Goal: Task Accomplishment & Management: Manage account settings

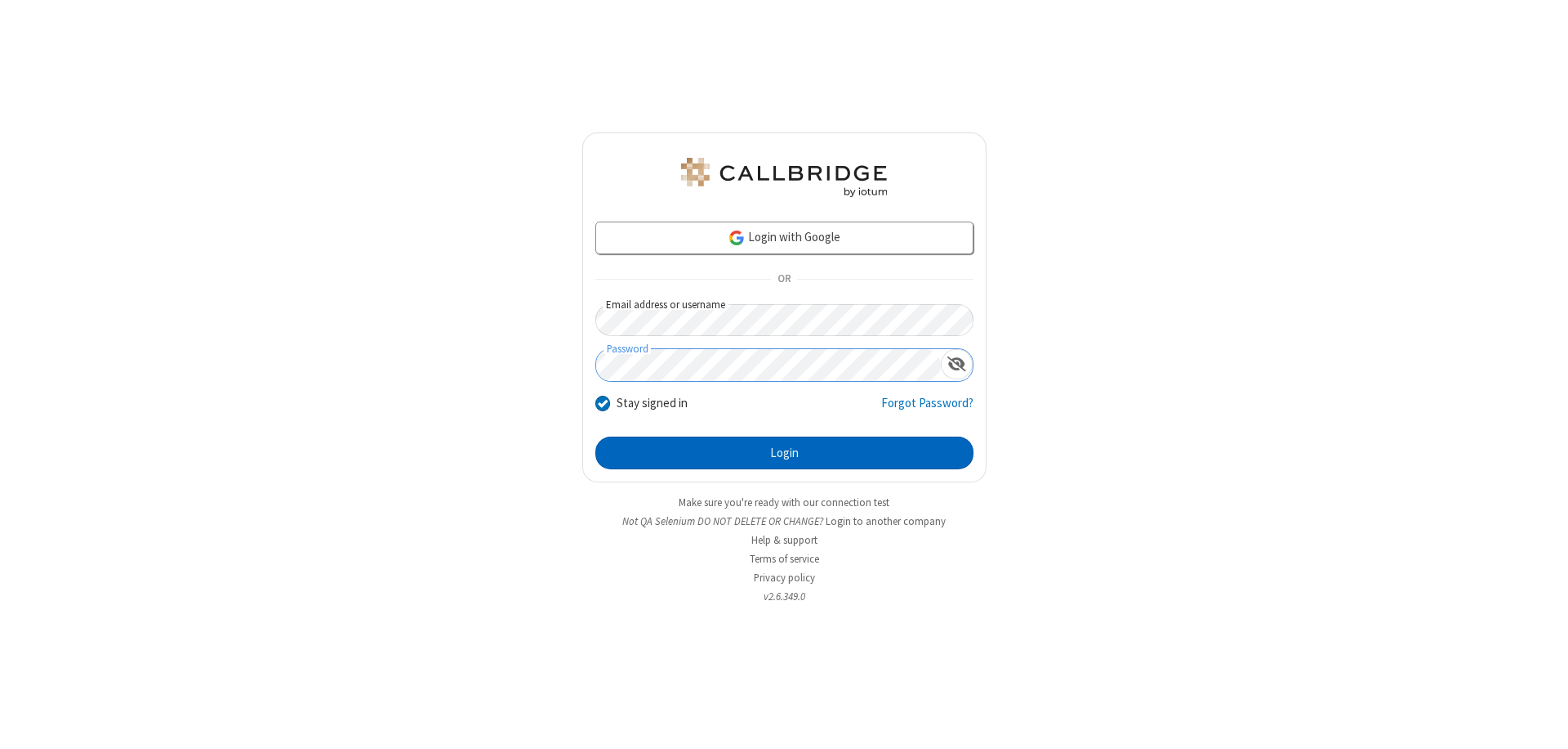
click at [784, 453] on button "Login" at bounding box center [785, 452] width 378 height 32
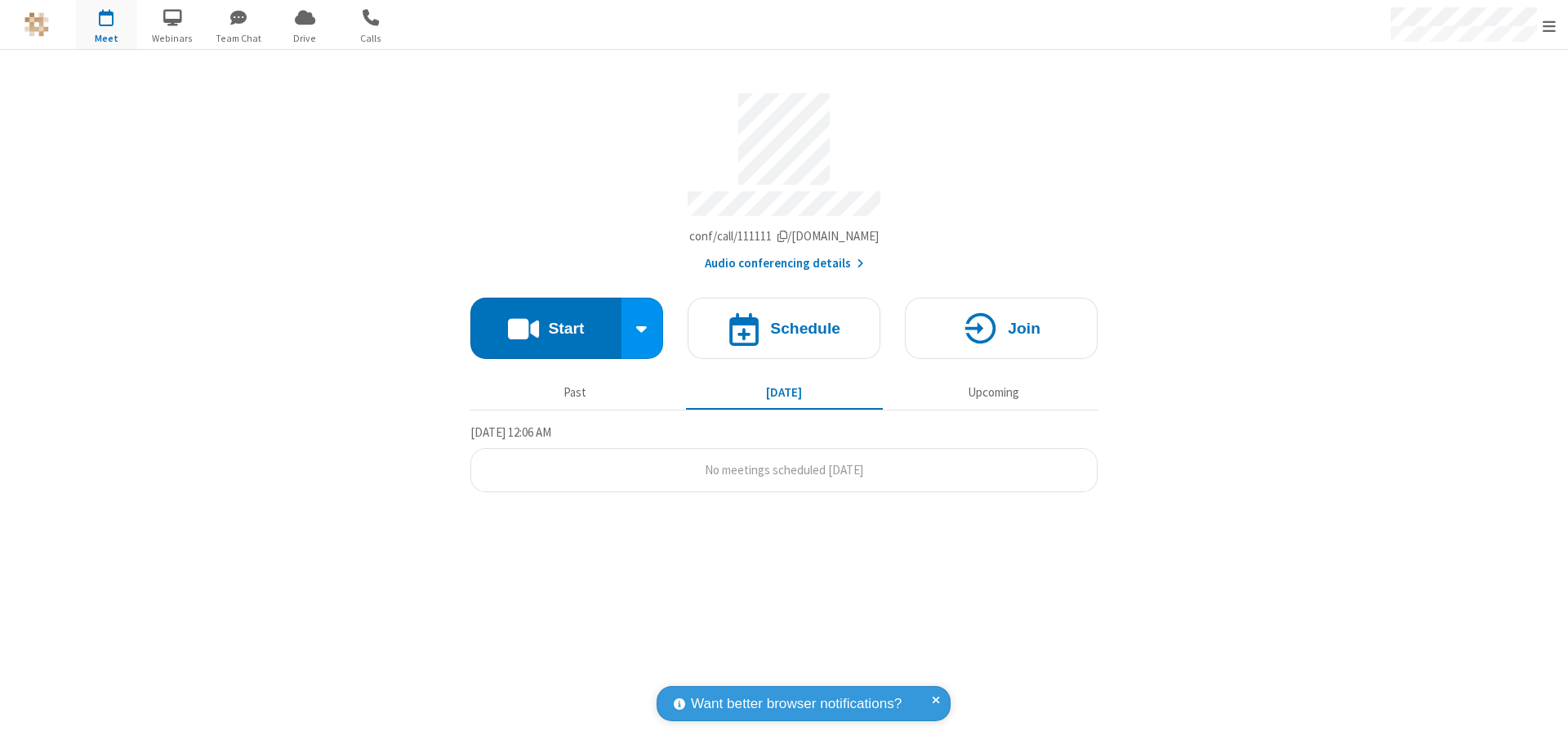
click at [1549, 25] on span "Open menu" at bounding box center [1549, 25] width 13 height 17
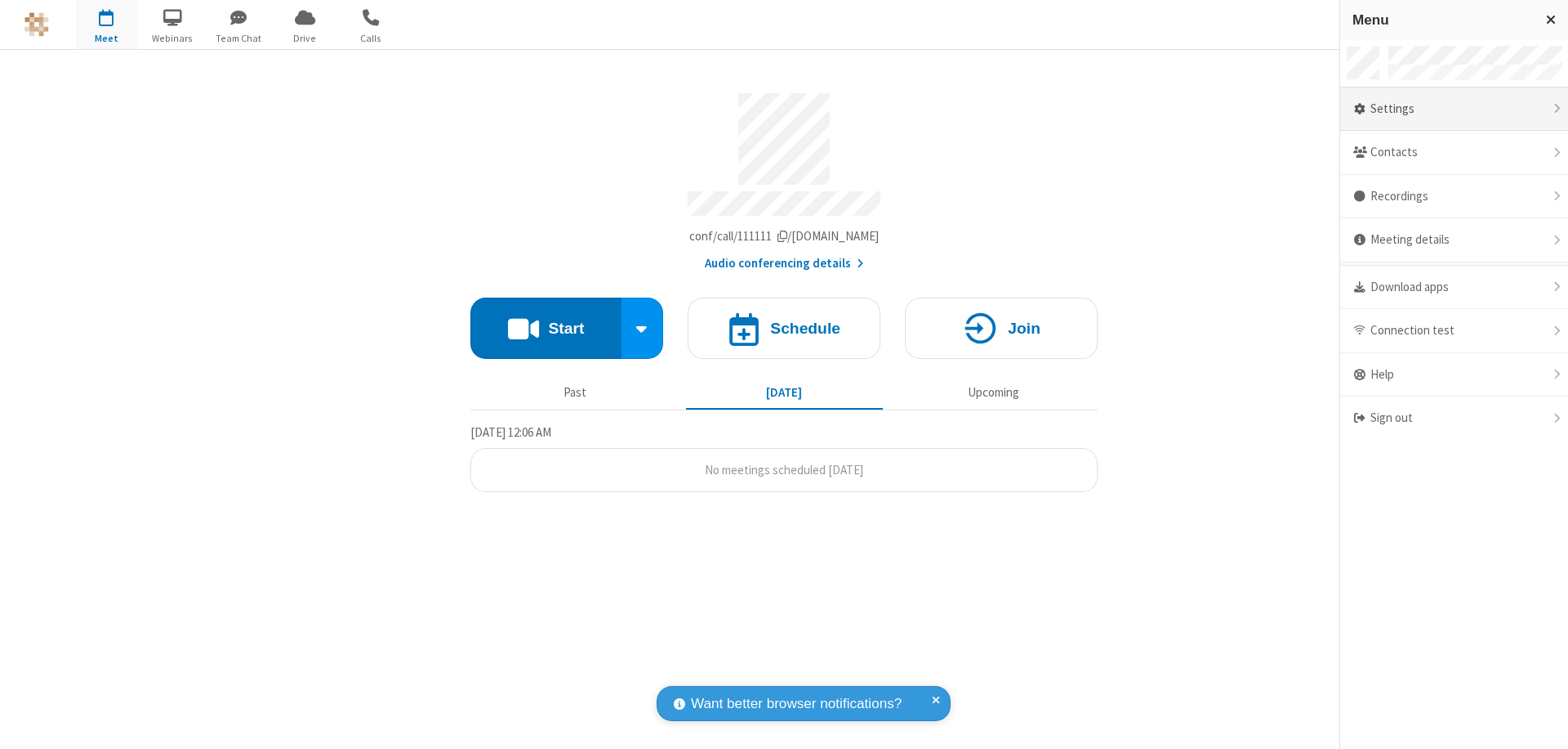
click at [1454, 109] on div "Settings" at bounding box center [1454, 109] width 228 height 44
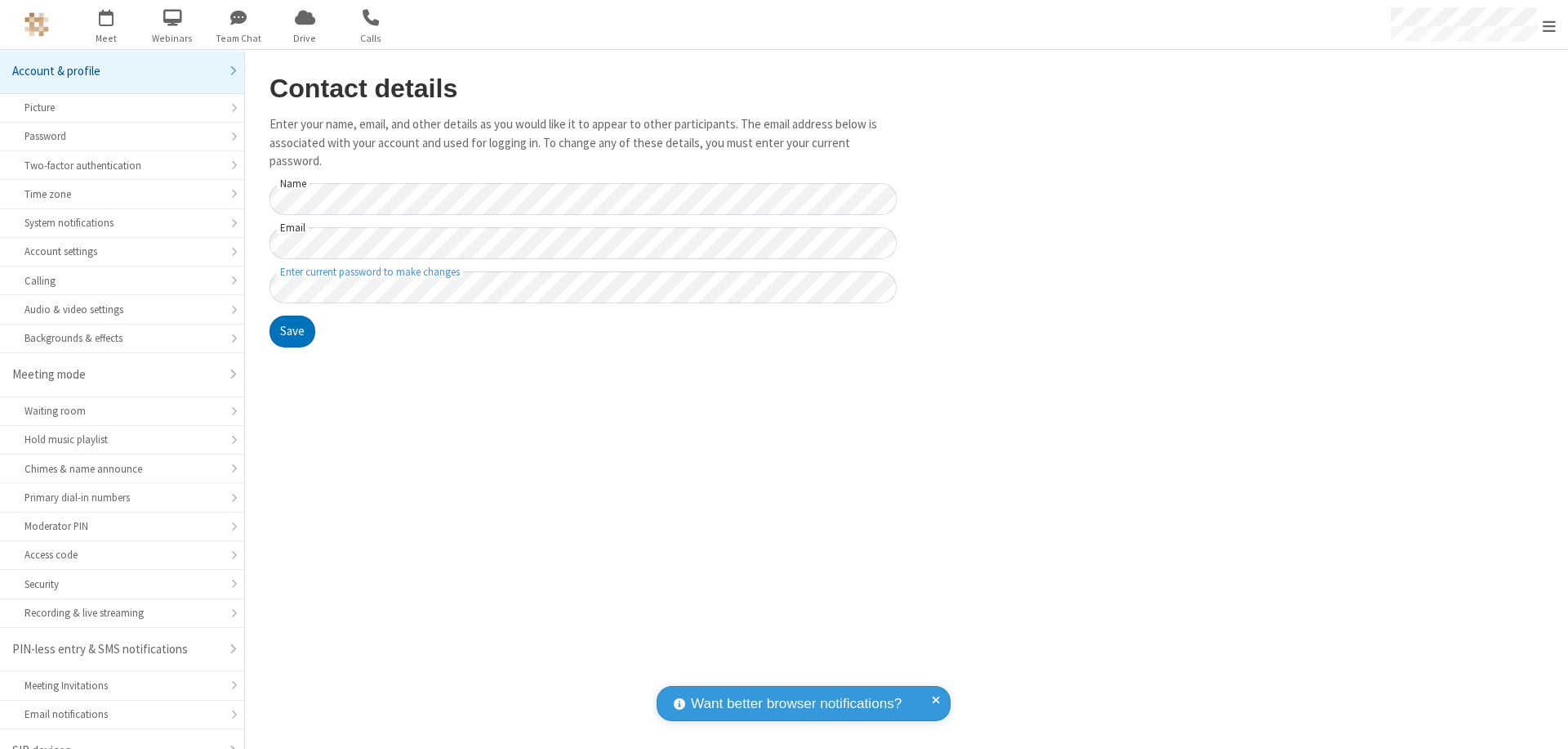
scroll to position [23, 0]
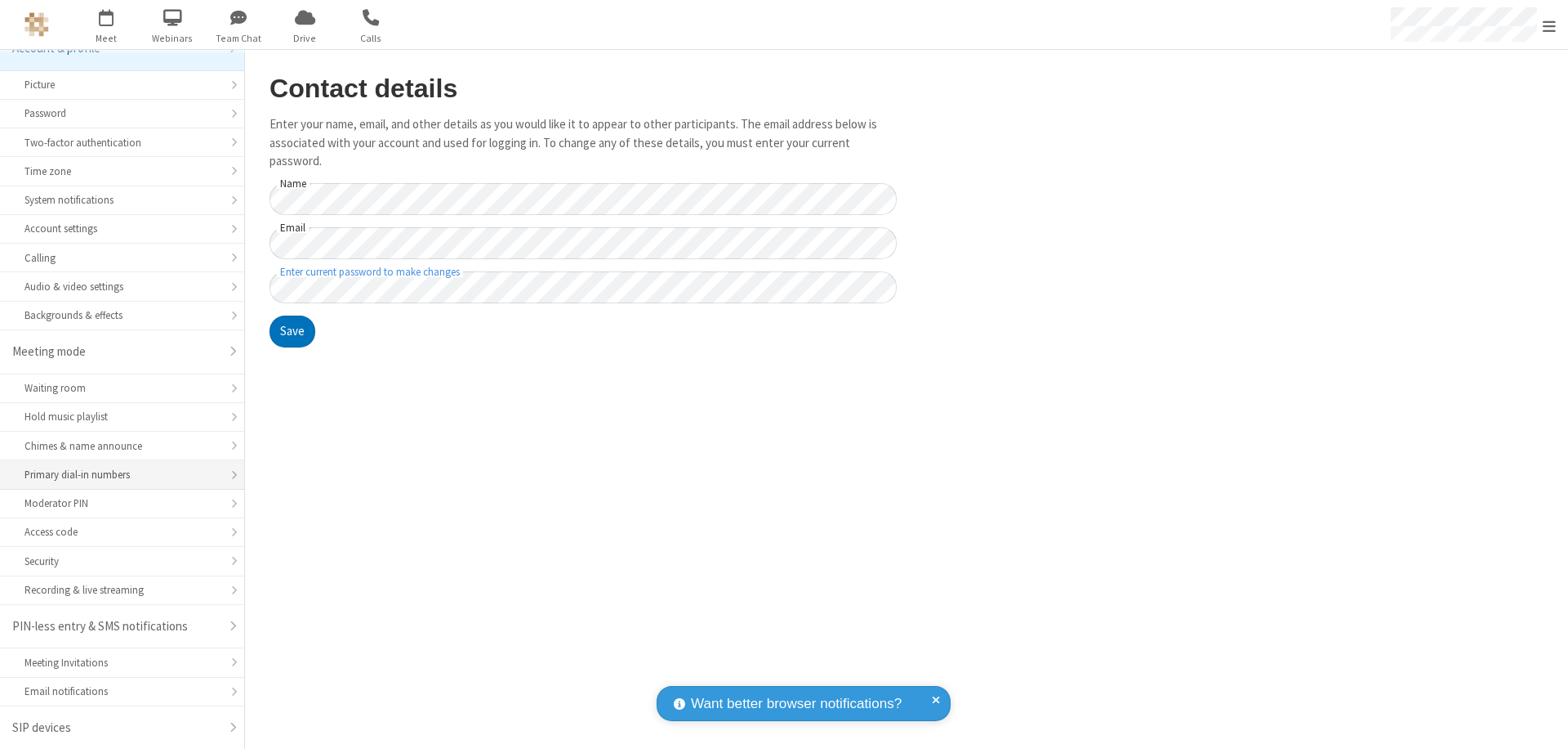
click at [116, 474] on div "Primary dial-in numbers" at bounding box center [122, 474] width 195 height 16
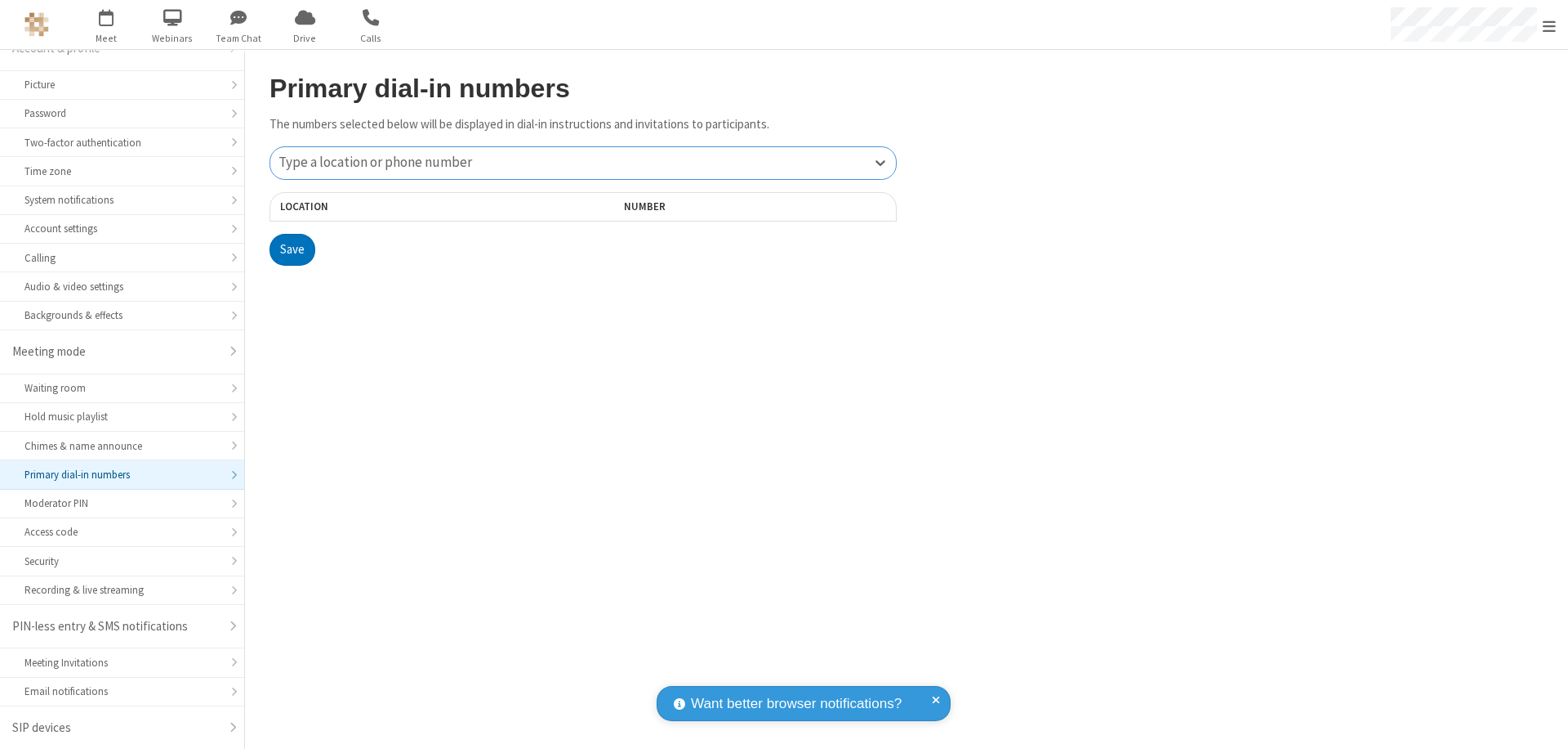
click at [583, 163] on div "Type a location or phone number" at bounding box center [583, 163] width 625 height 32
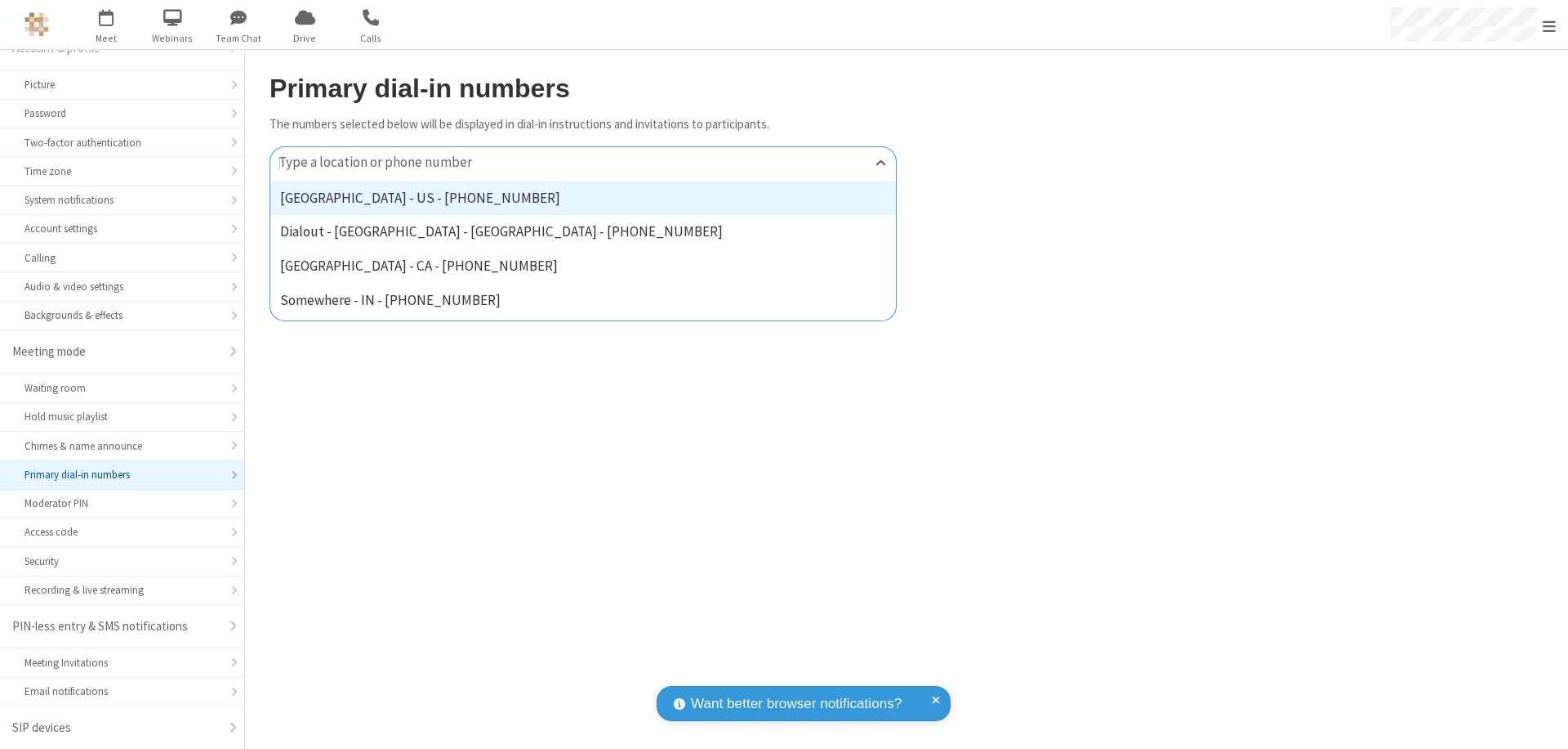
type input "[PHONE_NUMBER]"
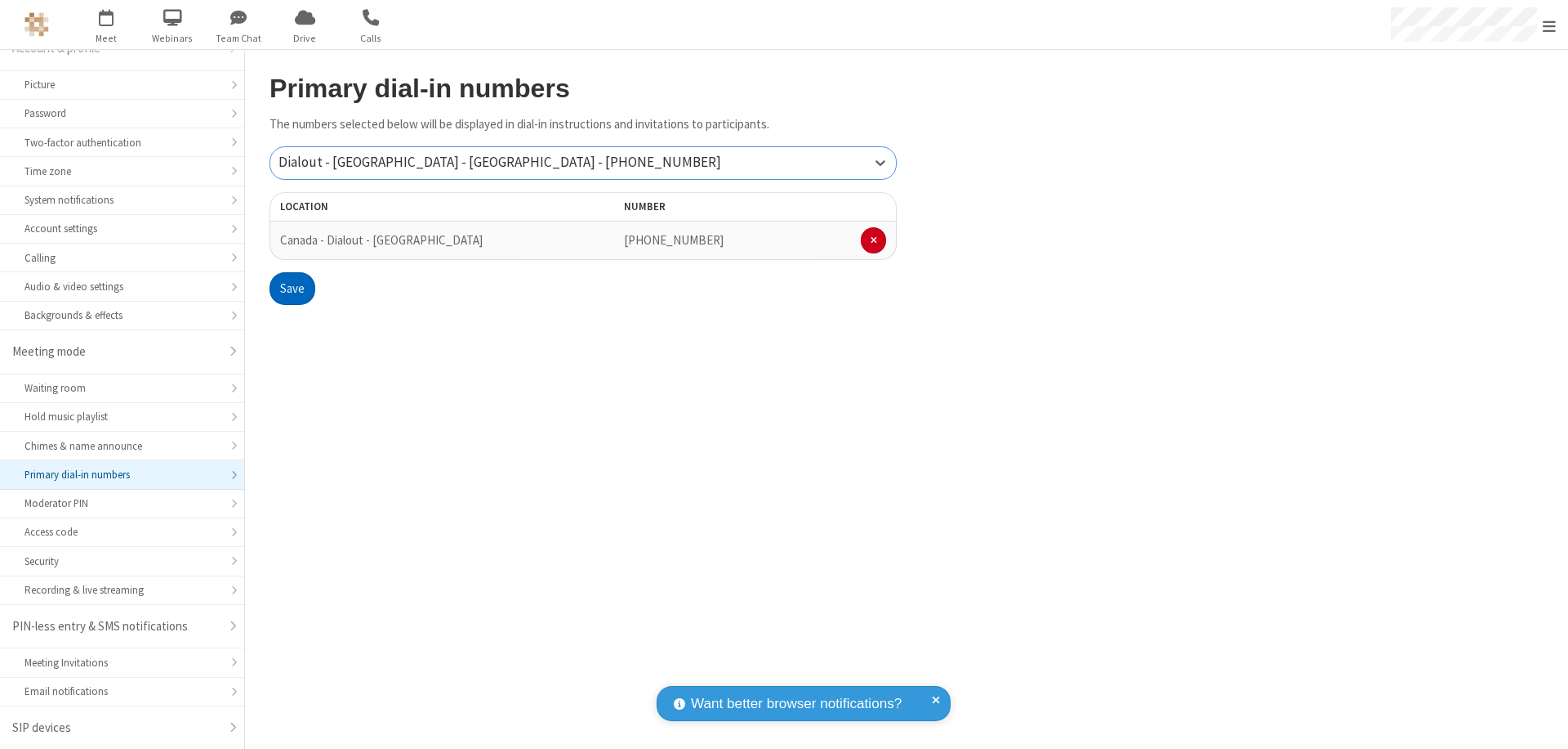
click at [292, 288] on button "Save" at bounding box center [292, 288] width 46 height 32
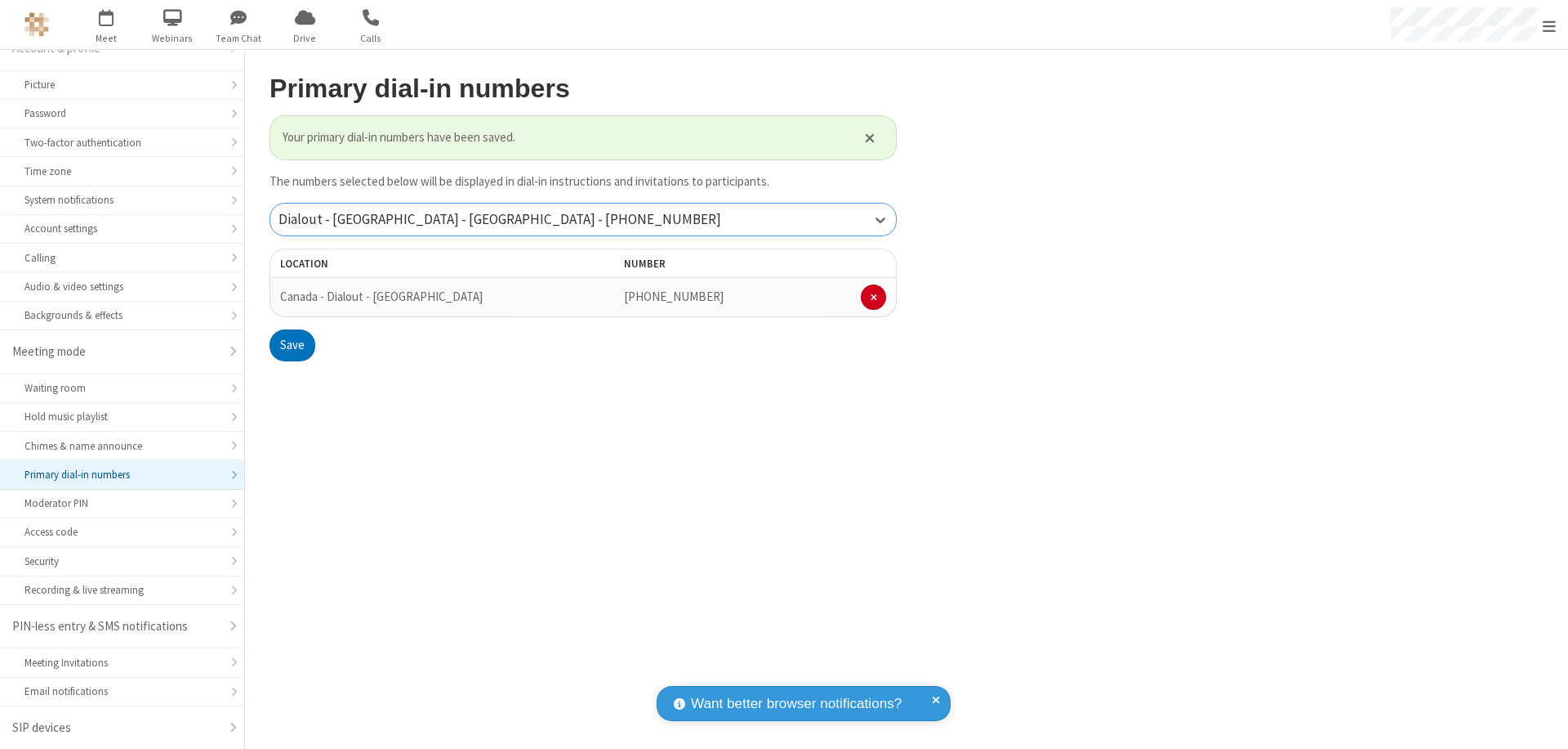
click at [583, 219] on div "Dialout - [GEOGRAPHIC_DATA] - [GEOGRAPHIC_DATA] - [PHONE_NUMBER]" at bounding box center [583, 220] width 625 height 32
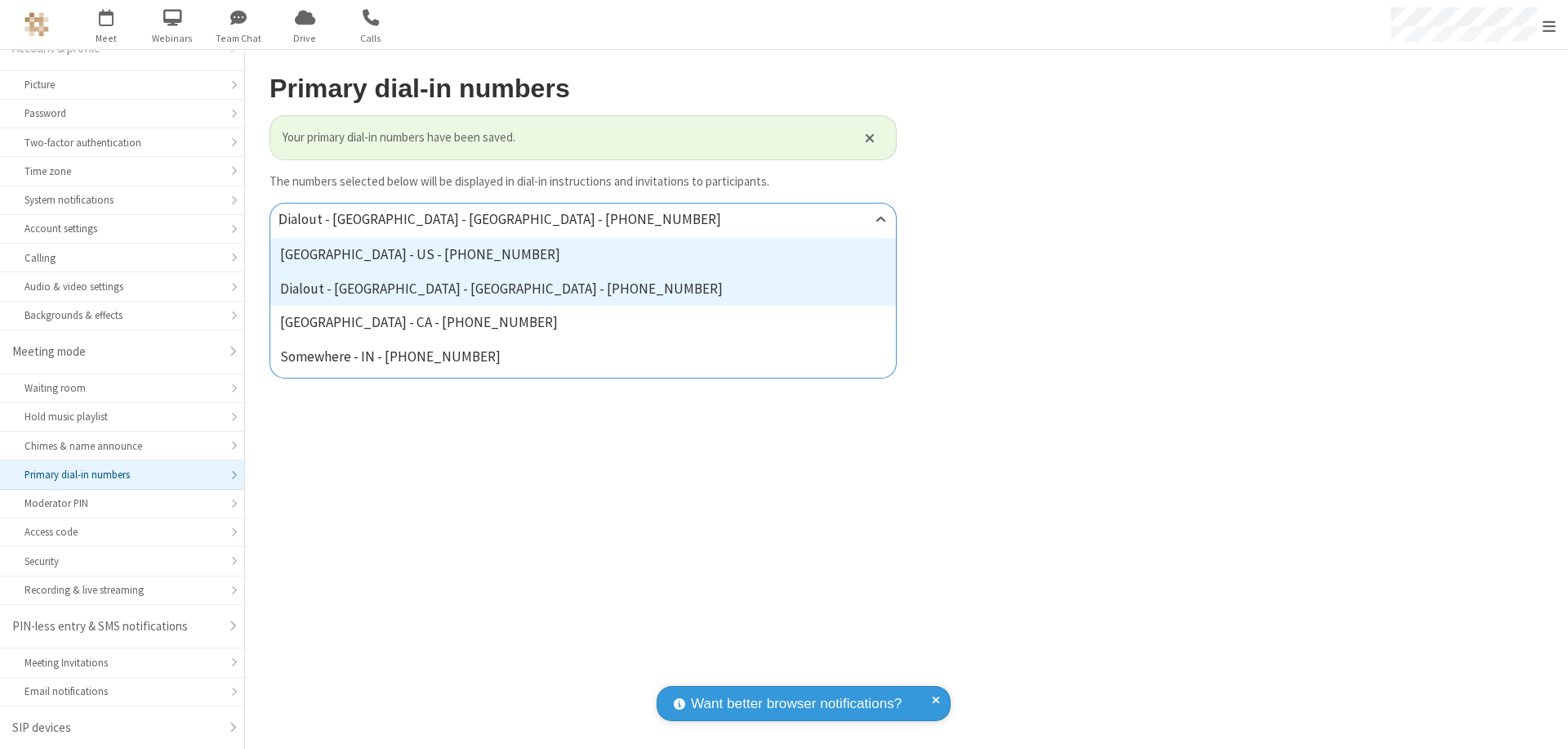
type input "[PHONE_NUMBER]"
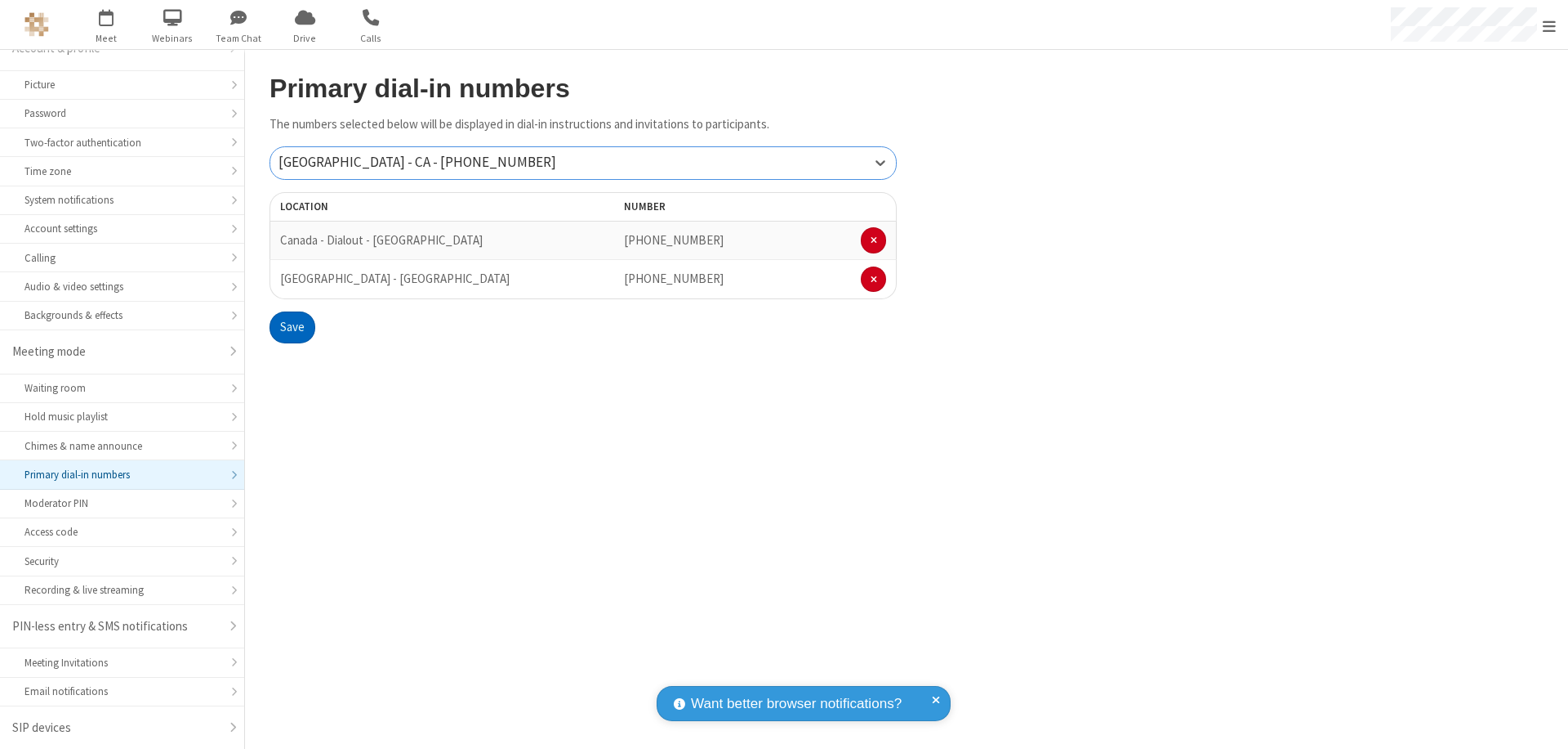
click at [292, 326] on button "Save" at bounding box center [292, 327] width 46 height 32
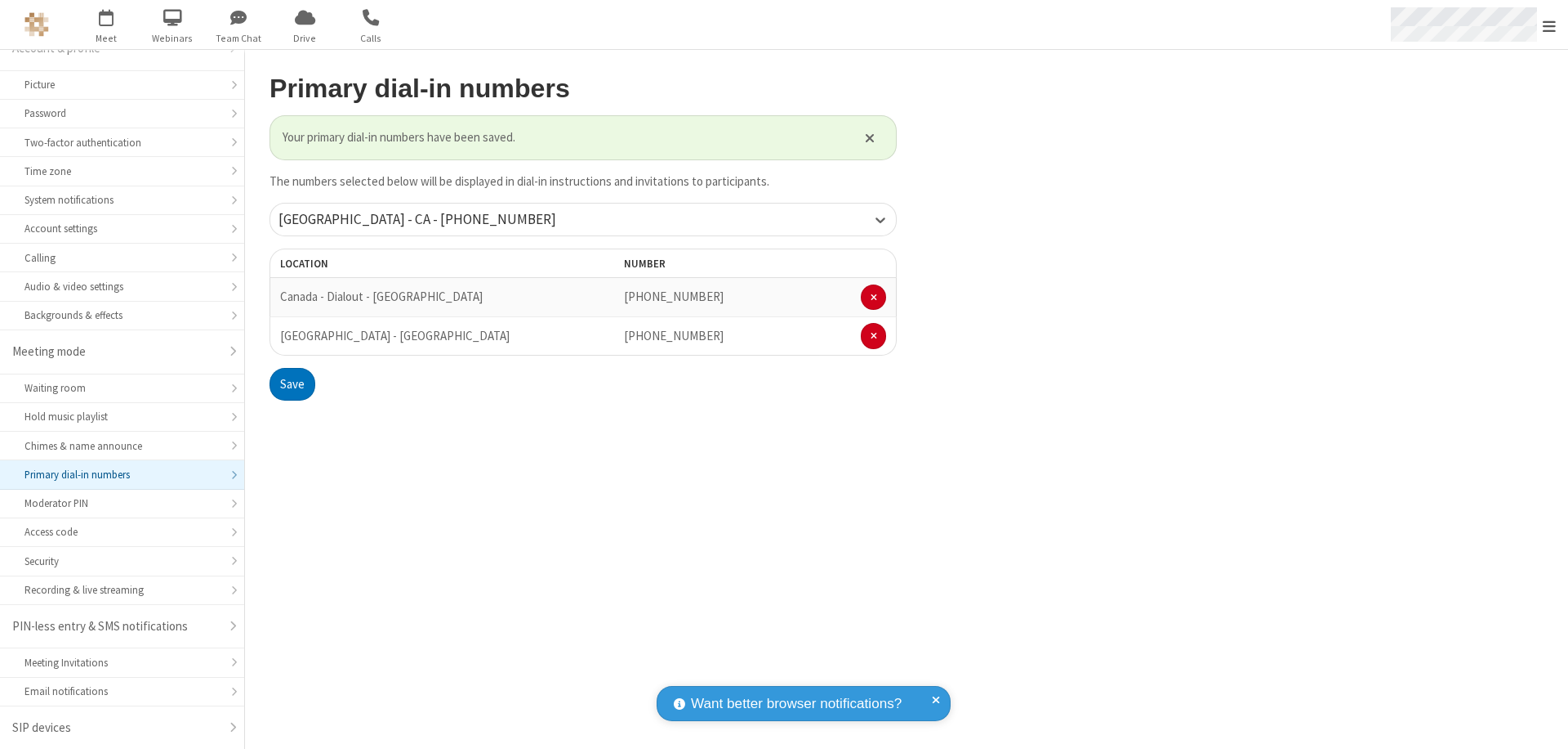
click at [1549, 25] on span "Open menu" at bounding box center [1549, 25] width 13 height 17
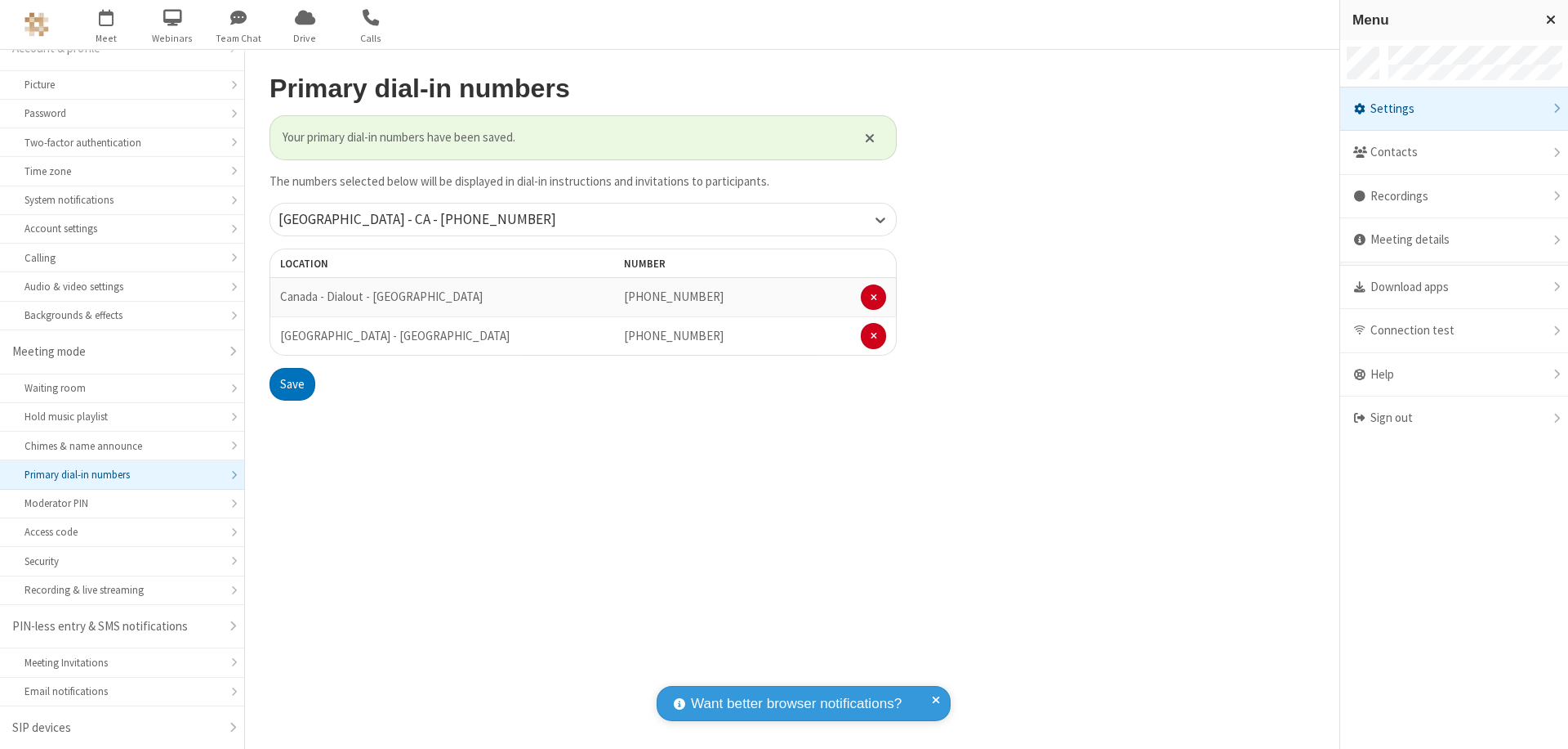
click at [1454, 109] on div "Settings" at bounding box center [1454, 109] width 228 height 44
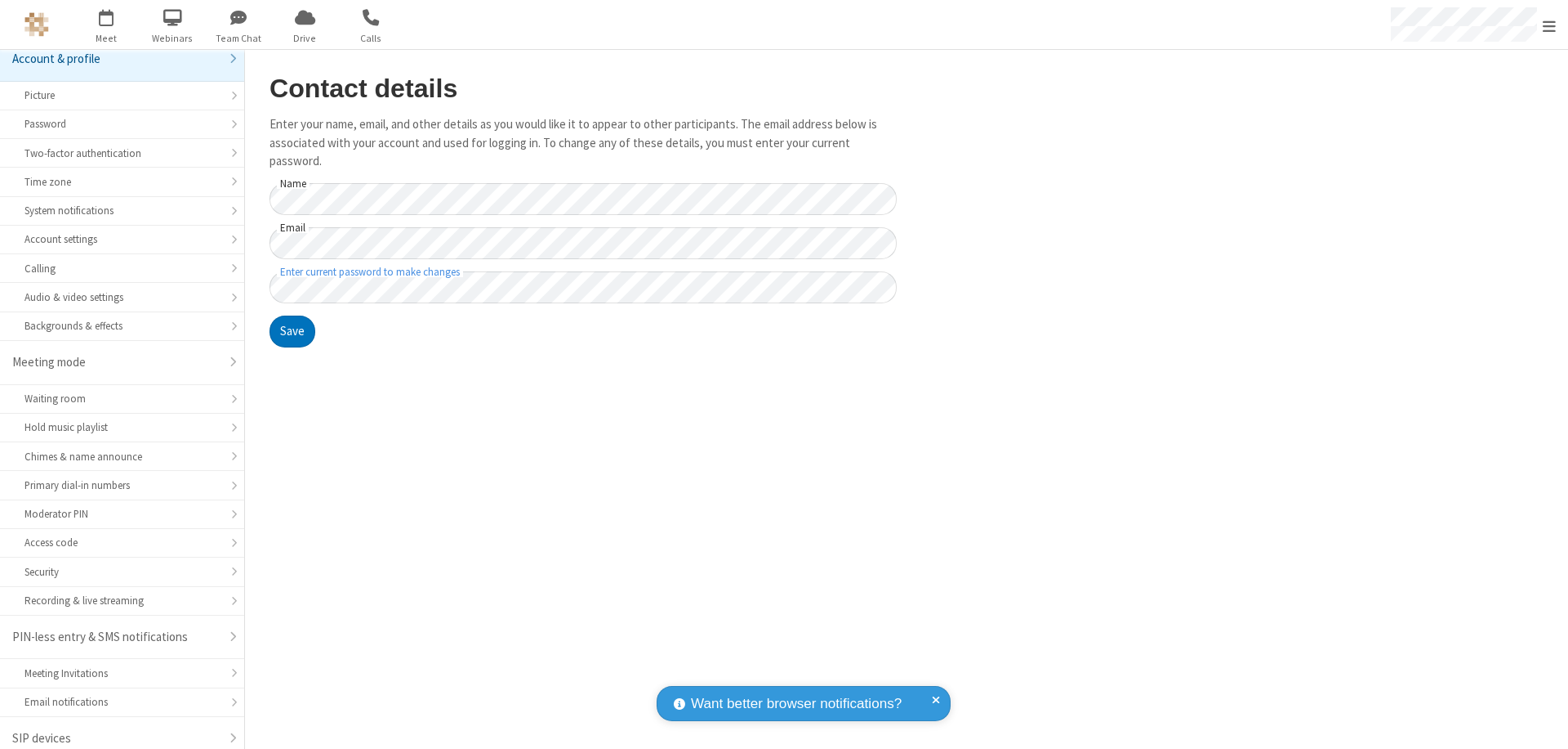
scroll to position [23, 0]
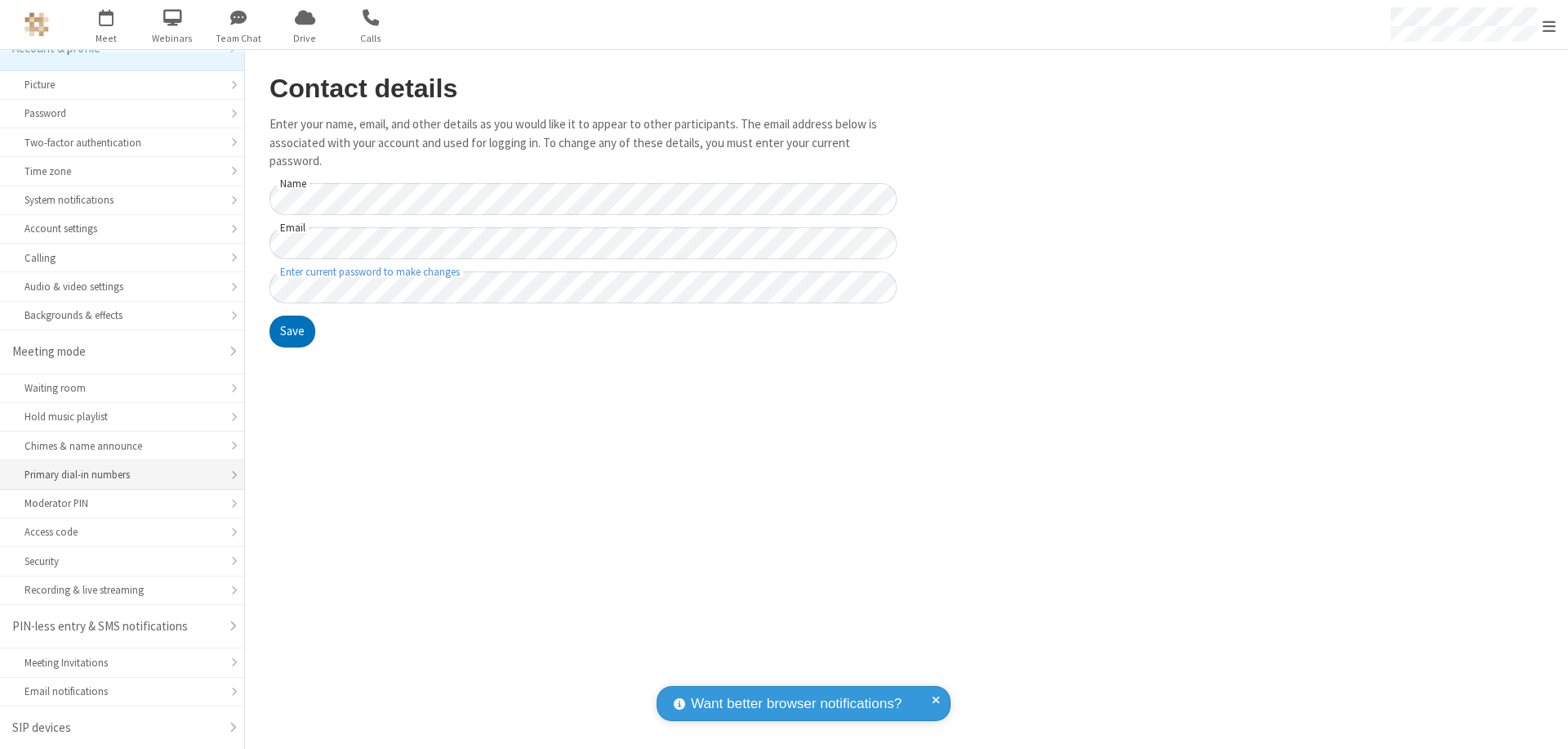
click at [116, 474] on div "Primary dial-in numbers" at bounding box center [122, 474] width 195 height 16
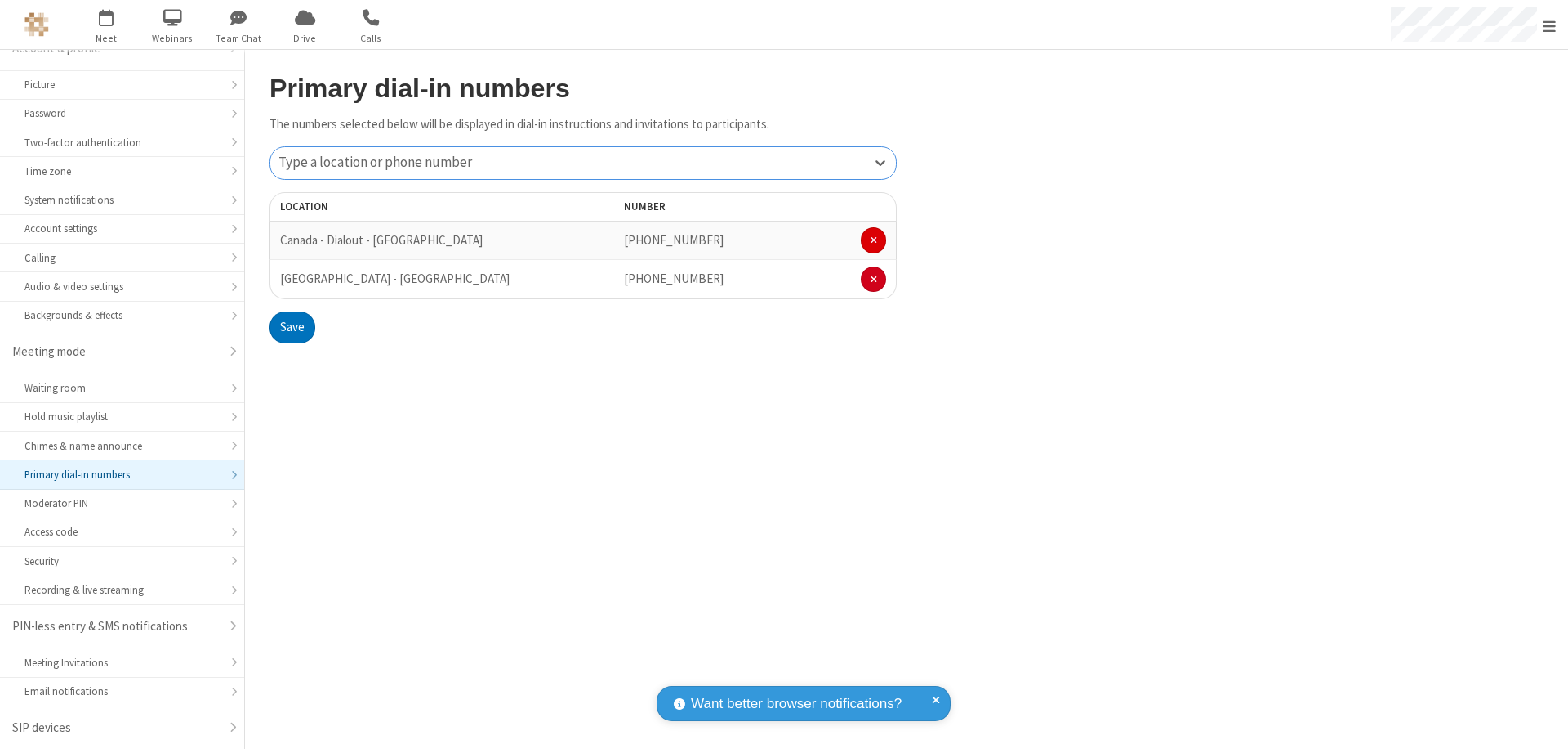
click at [873, 240] on span at bounding box center [874, 240] width 7 height 10
click at [292, 288] on button "Save" at bounding box center [292, 288] width 46 height 32
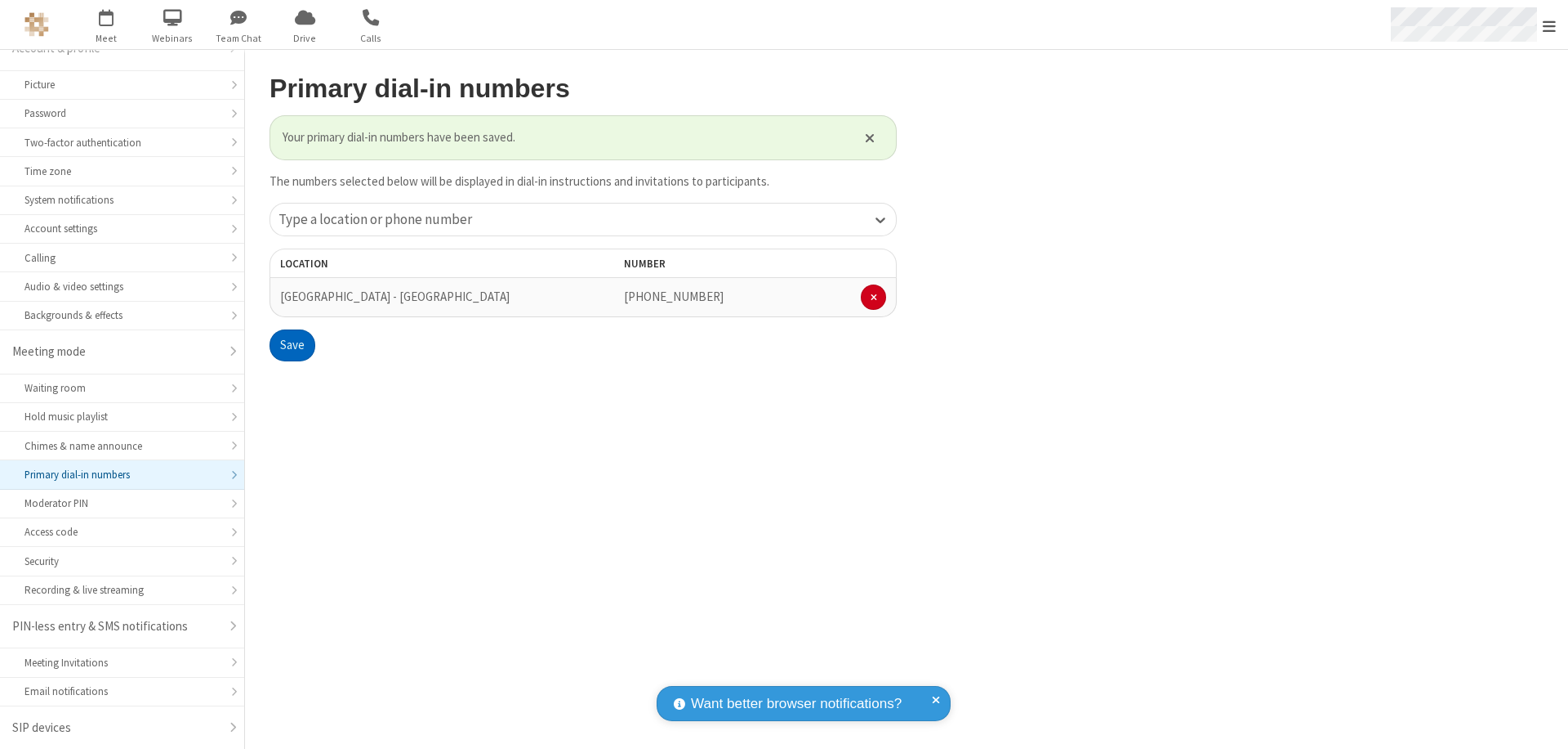
click at [1549, 25] on span "Open menu" at bounding box center [1549, 25] width 13 height 17
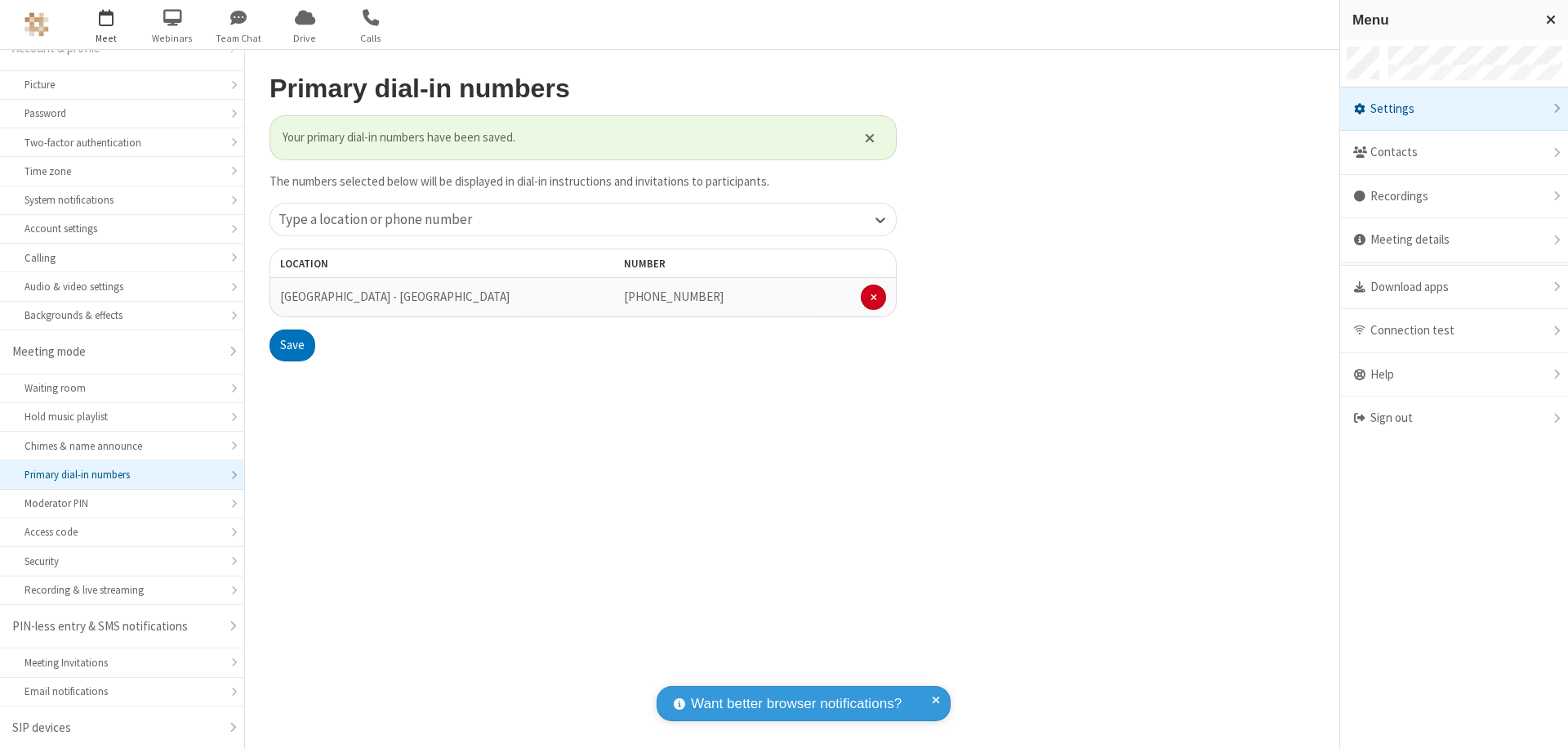
click at [106, 25] on span "button" at bounding box center [107, 17] width 62 height 27
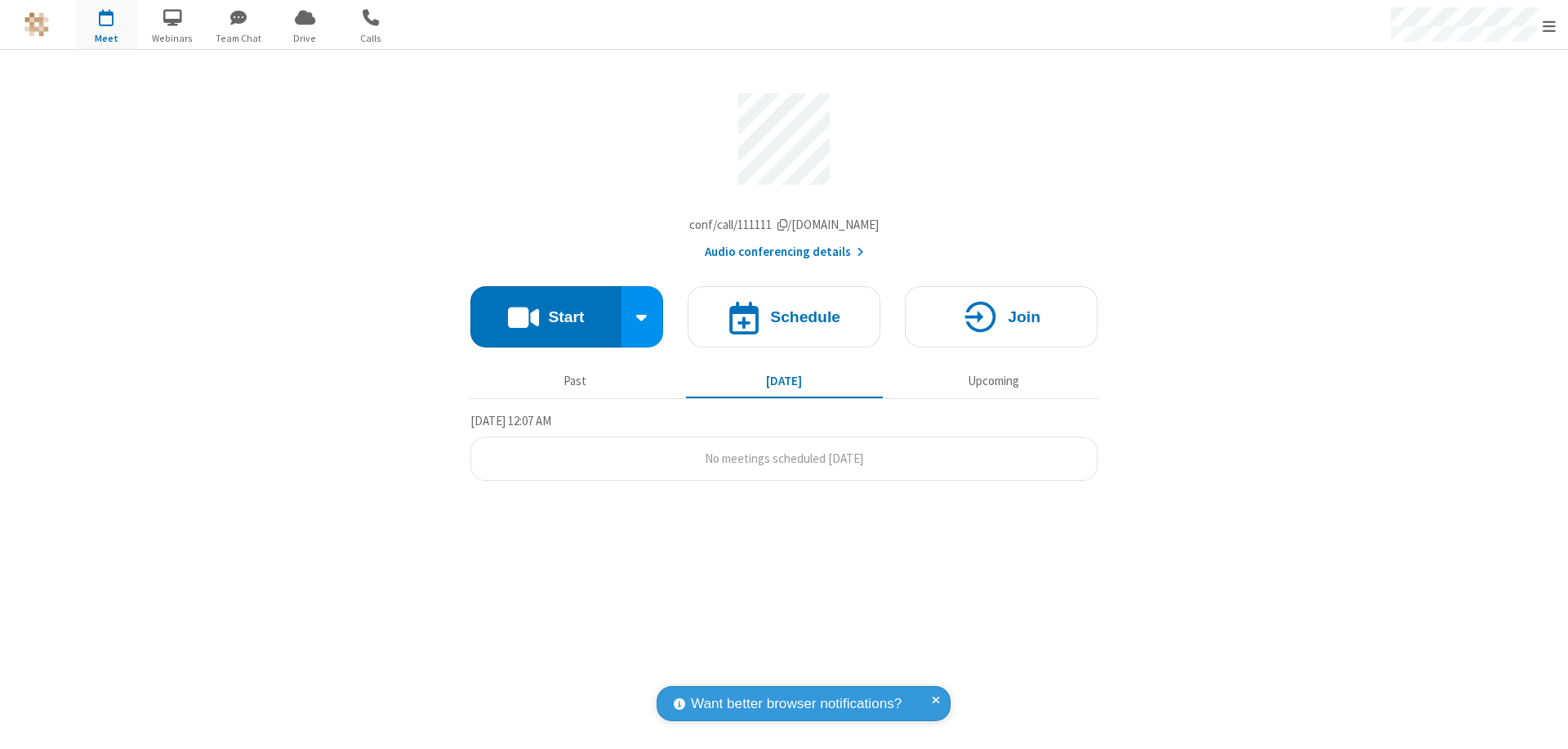
click at [783, 256] on button "Audio conferencing details" at bounding box center [784, 252] width 160 height 19
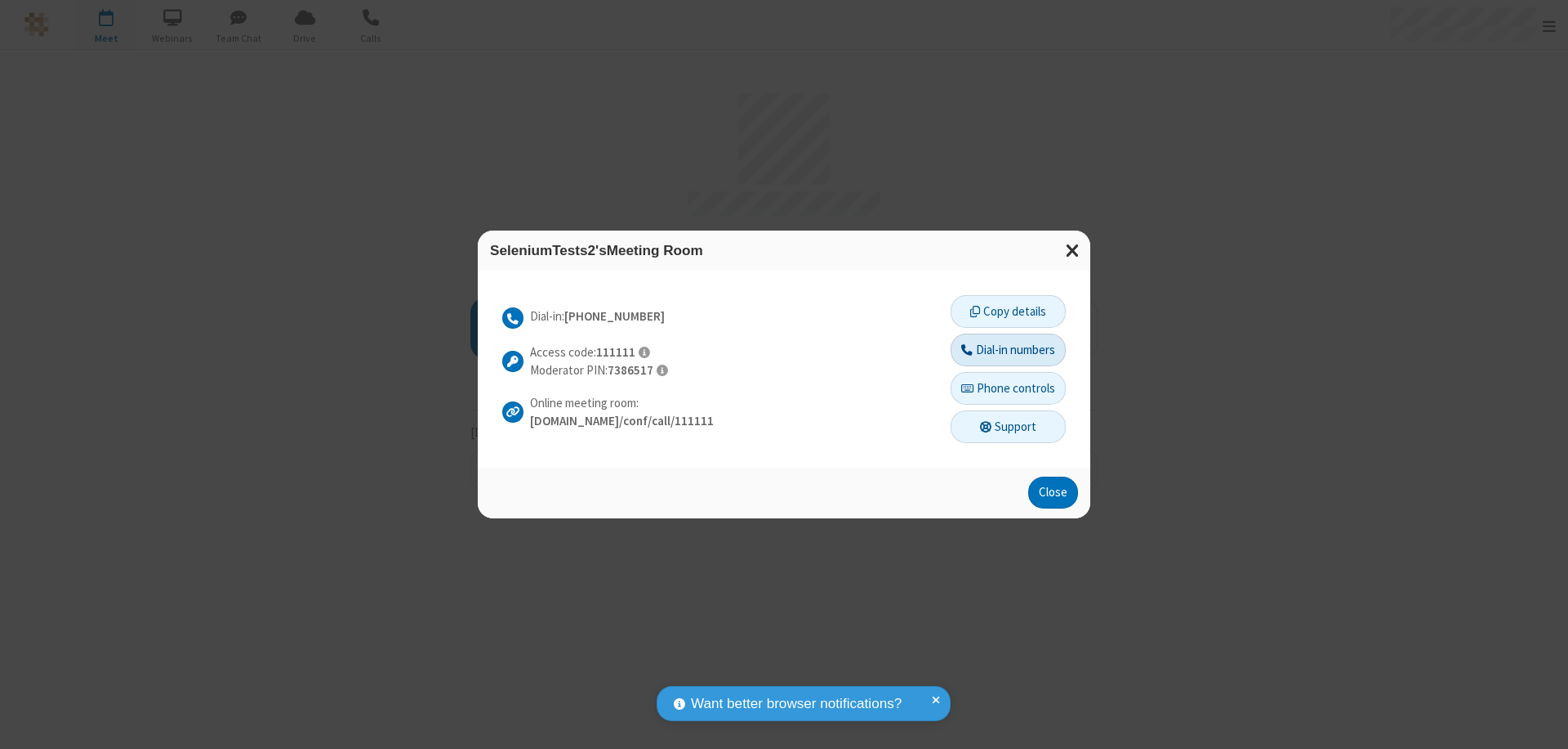
click at [1007, 349] on button "Dial-in numbers" at bounding box center [1008, 349] width 116 height 32
